Goal: Information Seeking & Learning: Learn about a topic

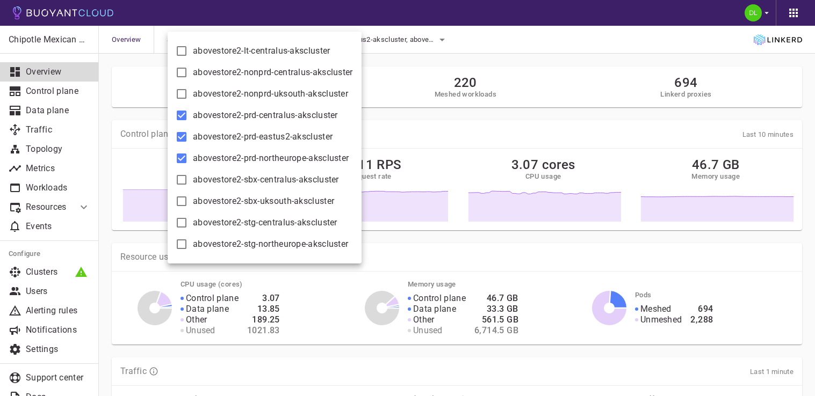
click at [180, 112] on input "abovestore2-prd-centralus-akscluster" at bounding box center [181, 115] width 13 height 13
checkbox input "false"
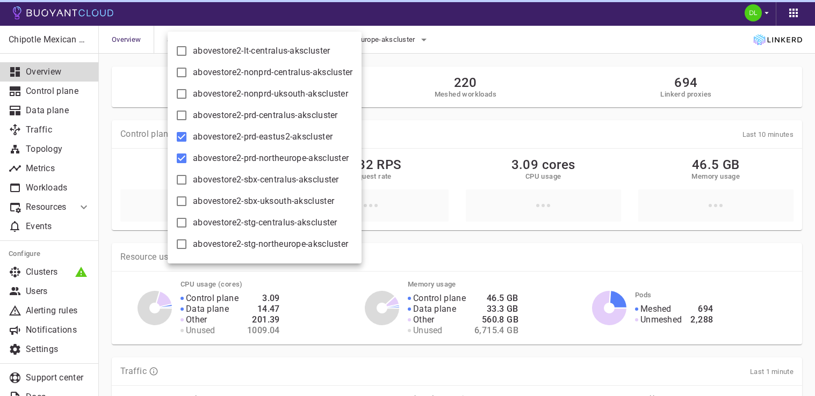
click at [179, 136] on input "abovestore2-prd-eastus2-akscluster" at bounding box center [181, 137] width 13 height 13
checkbox input "false"
click at [181, 155] on input "abovestore2-prd-northeurope-akscluster" at bounding box center [181, 158] width 13 height 13
checkbox input "false"
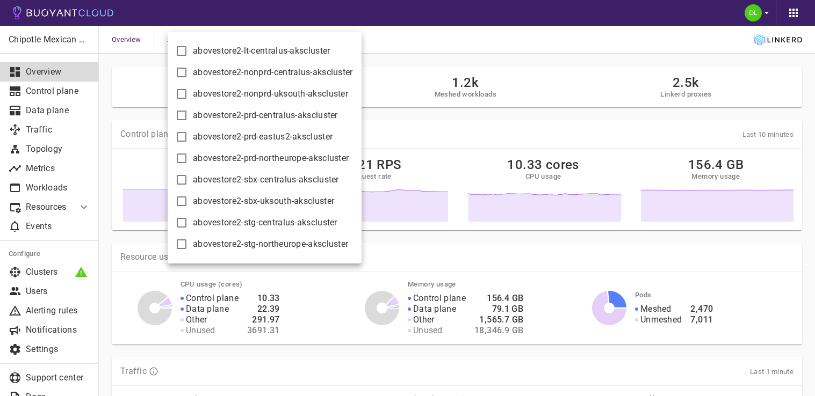
click at [432, 49] on div at bounding box center [407, 198] width 815 height 396
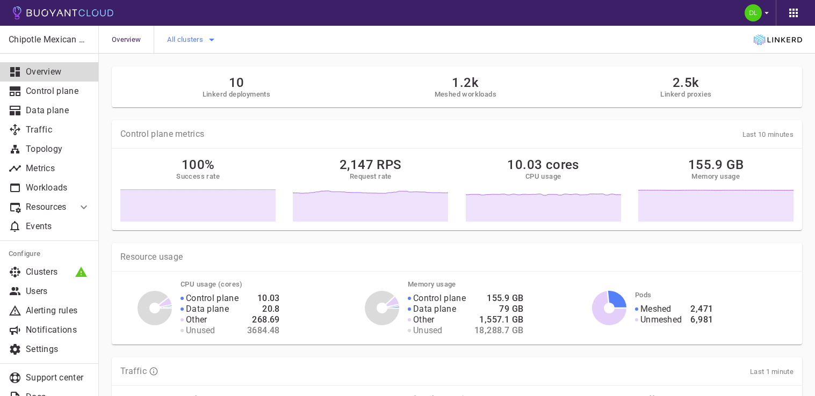
click at [212, 42] on icon "button" at bounding box center [211, 39] width 13 height 13
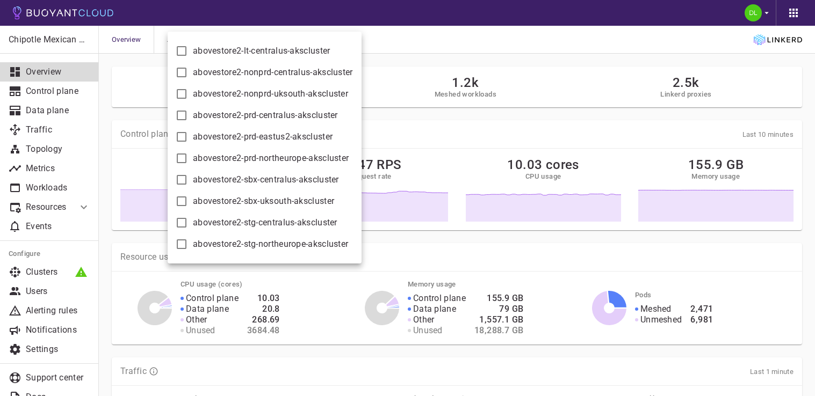
click at [181, 112] on input "abovestore2-prd-centralus-akscluster" at bounding box center [181, 115] width 13 height 13
checkbox input "true"
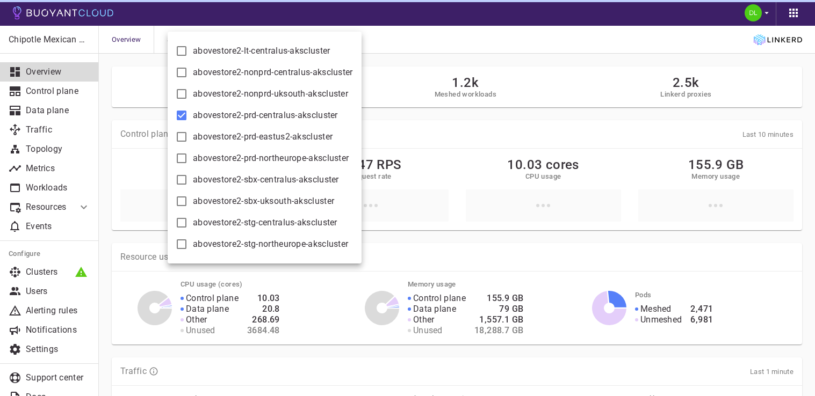
click at [182, 135] on input "abovestore2-prd-eastus2-akscluster" at bounding box center [181, 137] width 13 height 13
checkbox input "true"
click at [180, 160] on input "abovestore2-prd-northeurope-akscluster" at bounding box center [181, 158] width 13 height 13
checkbox input "true"
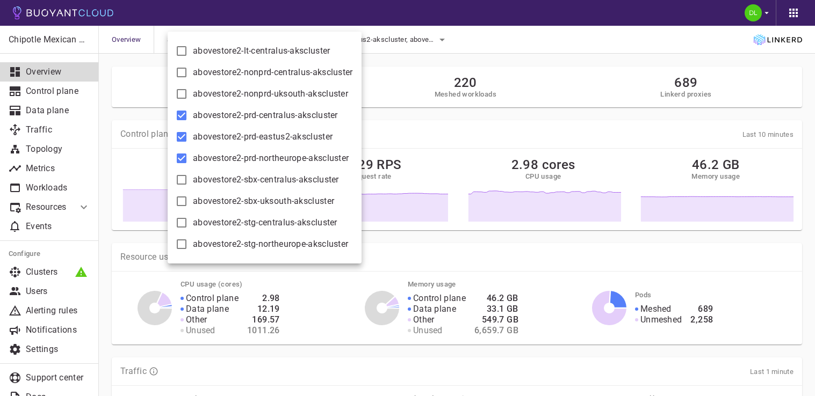
click at [183, 116] on input "abovestore2-prd-centralus-akscluster" at bounding box center [181, 115] width 13 height 13
checkbox input "false"
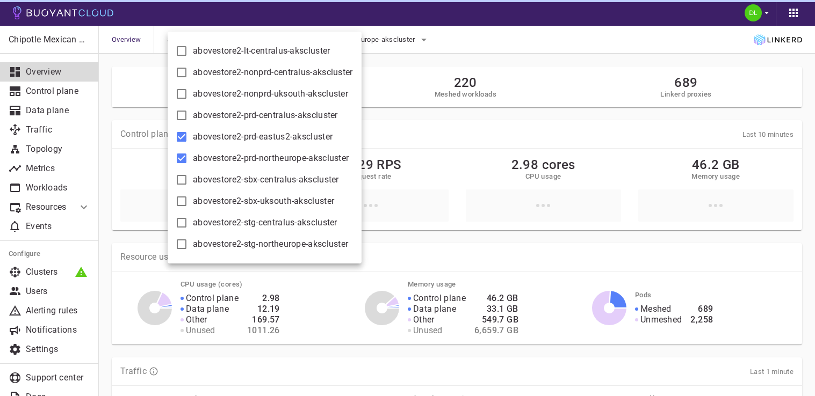
click at [180, 135] on input "abovestore2-prd-eastus2-akscluster" at bounding box center [181, 137] width 13 height 13
checkbox input "false"
click at [182, 154] on input "abovestore2-prd-northeurope-akscluster" at bounding box center [181, 158] width 13 height 13
checkbox input "false"
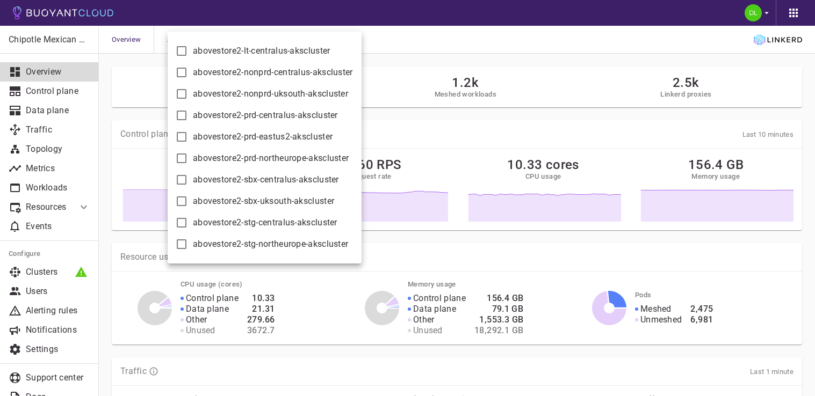
click at [434, 55] on div at bounding box center [407, 198] width 815 height 396
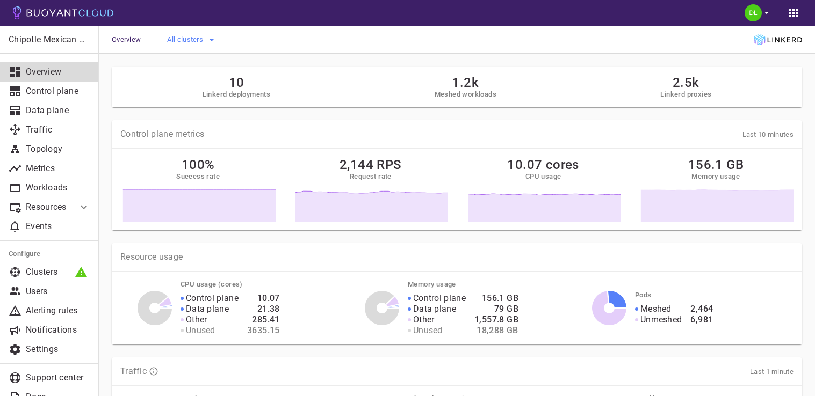
click at [208, 41] on icon "button" at bounding box center [211, 39] width 13 height 13
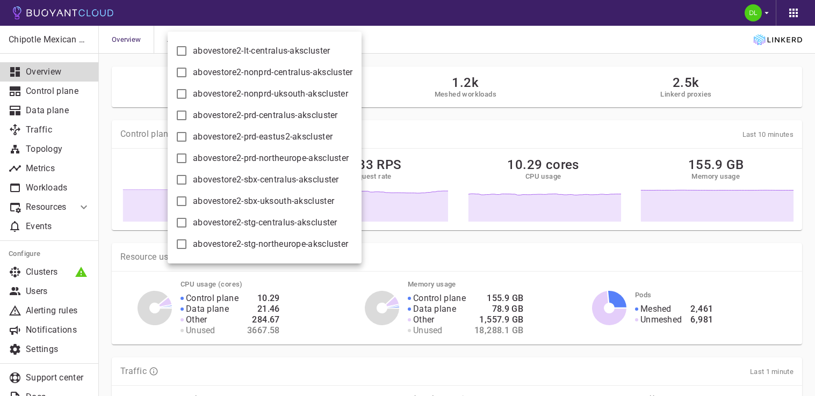
click at [182, 114] on input "abovestore2-prd-centralus-akscluster" at bounding box center [181, 115] width 13 height 13
checkbox input "true"
click at [181, 136] on input "abovestore2-prd-eastus2-akscluster" at bounding box center [181, 137] width 13 height 13
checkbox input "true"
click at [181, 158] on input "abovestore2-prd-northeurope-akscluster" at bounding box center [181, 158] width 13 height 13
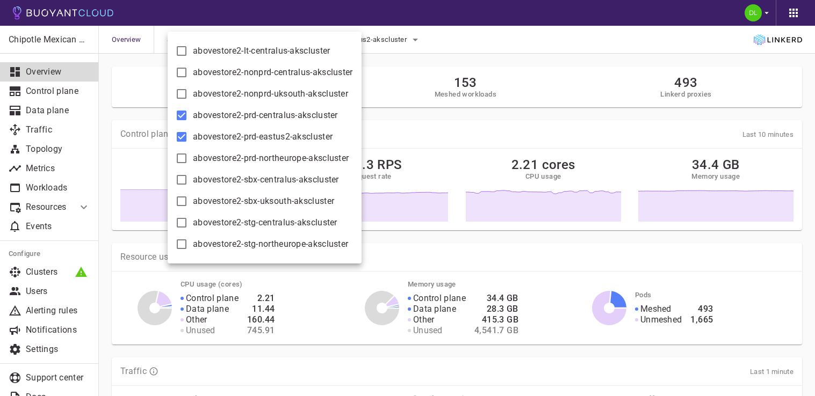
checkbox input "true"
click at [182, 115] on input "abovestore2-prd-centralus-akscluster" at bounding box center [181, 115] width 13 height 13
checkbox input "false"
click at [185, 140] on input "abovestore2-prd-eastus2-akscluster" at bounding box center [181, 137] width 13 height 13
checkbox input "false"
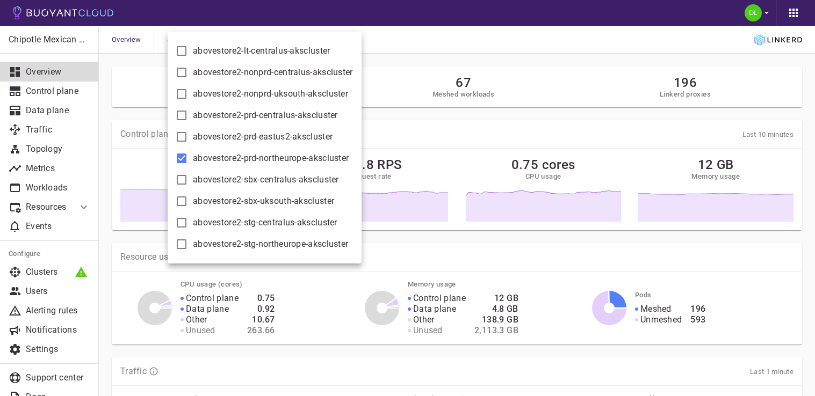
click at [180, 158] on input "abovestore2-prd-northeurope-akscluster" at bounding box center [181, 158] width 13 height 13
checkbox input "false"
click at [617, 59] on div at bounding box center [407, 198] width 815 height 396
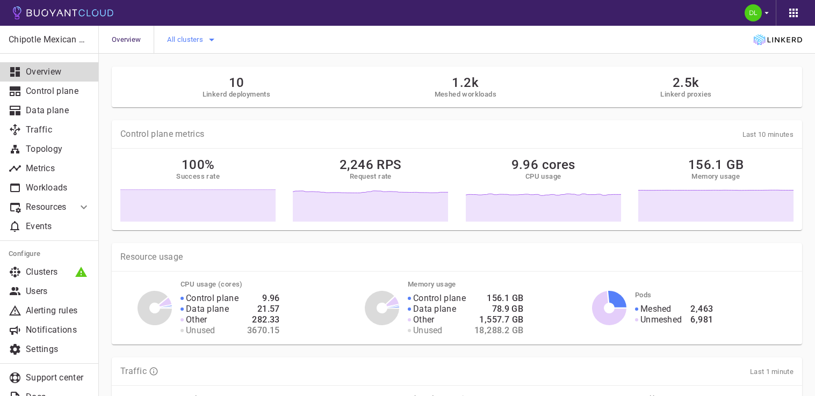
click at [185, 41] on span "All clusters" at bounding box center [186, 39] width 38 height 9
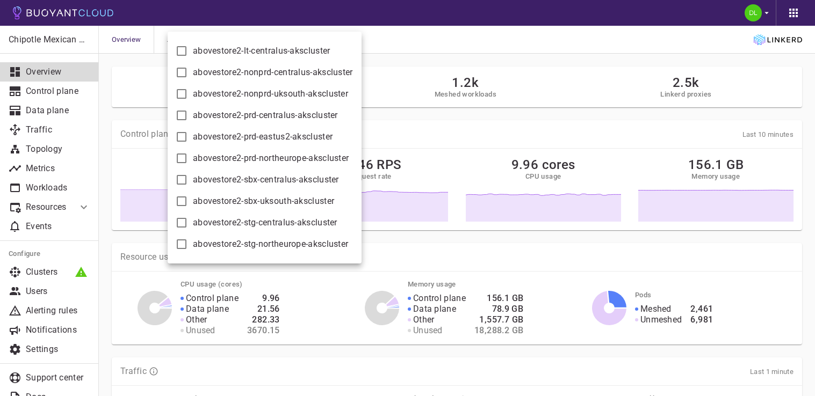
drag, startPoint x: 177, startPoint y: 114, endPoint x: 178, endPoint y: 121, distance: 7.0
click at [177, 114] on input "abovestore2-prd-centralus-akscluster" at bounding box center [181, 115] width 13 height 13
checkbox input "true"
click at [180, 136] on input "abovestore2-prd-eastus2-akscluster" at bounding box center [181, 137] width 13 height 13
checkbox input "true"
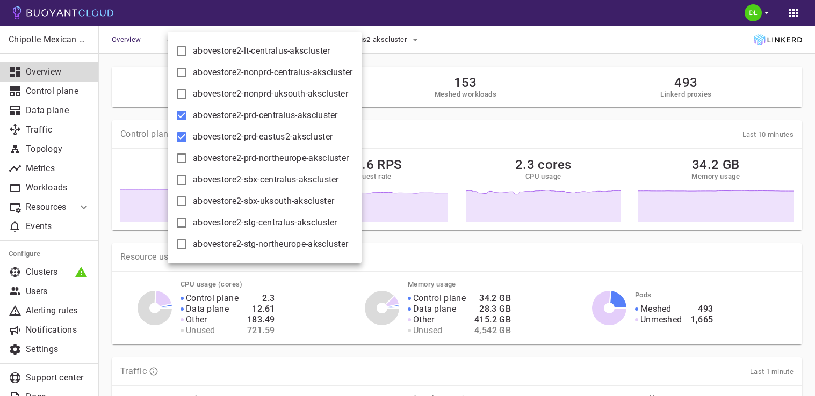
click at [182, 157] on input "abovestore2-prd-northeurope-akscluster" at bounding box center [181, 158] width 13 height 13
checkbox input "true"
click at [185, 114] on input "abovestore2-prd-centralus-akscluster" at bounding box center [181, 115] width 13 height 13
checkbox input "false"
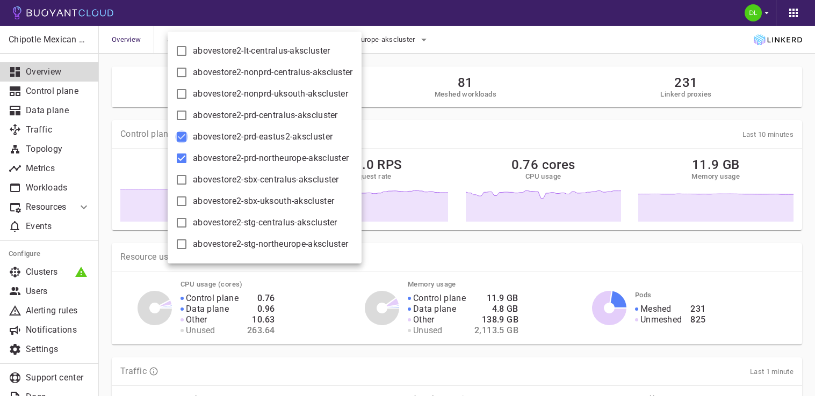
click at [185, 140] on input "abovestore2-prd-eastus2-akscluster" at bounding box center [181, 137] width 13 height 13
checkbox input "false"
click at [182, 156] on input "abovestore2-prd-northeurope-akscluster" at bounding box center [181, 158] width 13 height 13
checkbox input "false"
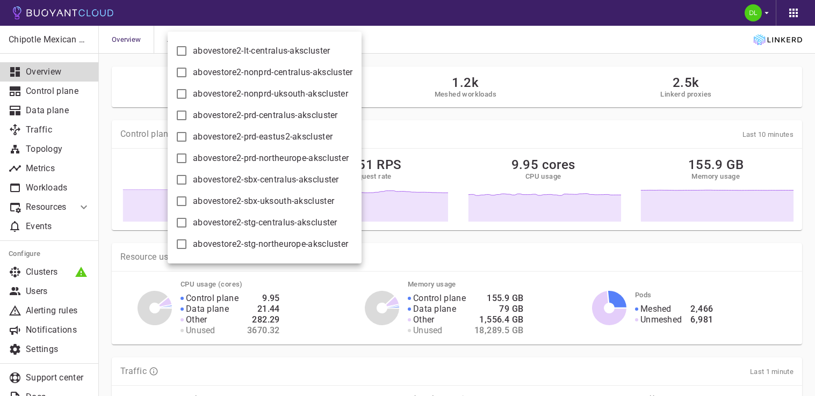
click at [557, 71] on div at bounding box center [407, 198] width 815 height 396
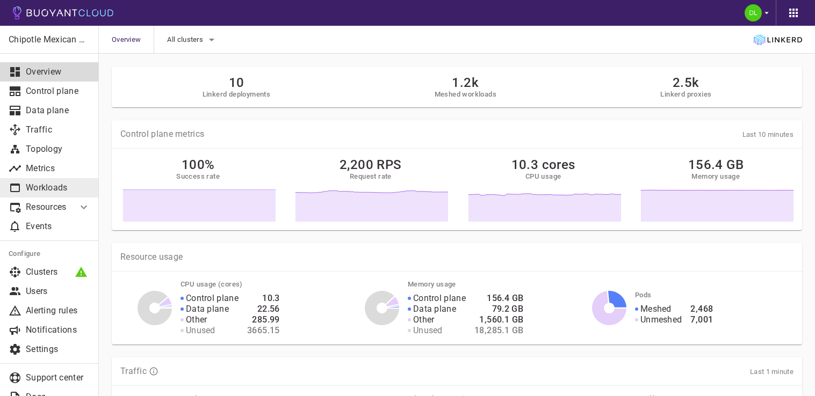
click at [36, 184] on p "Workloads" at bounding box center [58, 188] width 64 height 11
